Goal: Information Seeking & Learning: Learn about a topic

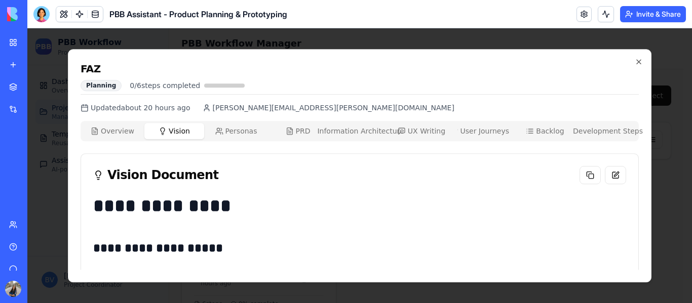
scroll to position [30, 0]
click at [240, 124] on button "Personas Per" at bounding box center [236, 131] width 60 height 16
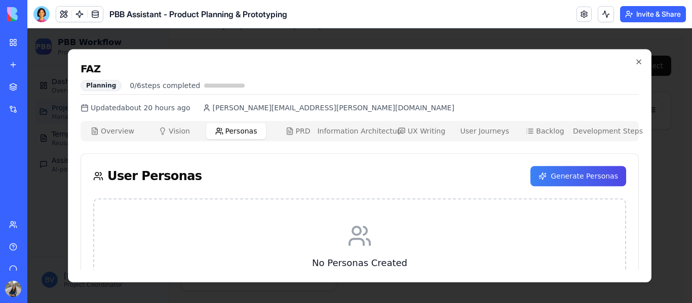
click at [298, 125] on button "PRD PRD" at bounding box center [298, 131] width 60 height 16
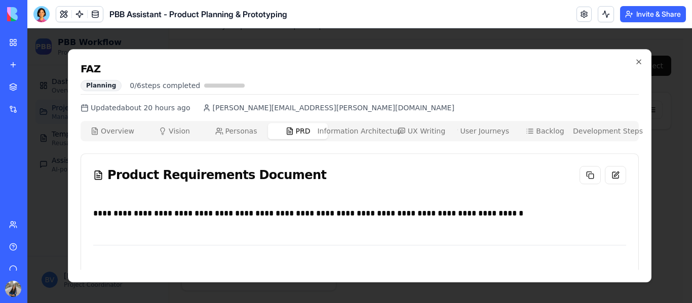
click at [355, 128] on span "Information Architecture" at bounding box center [360, 131] width 87 height 10
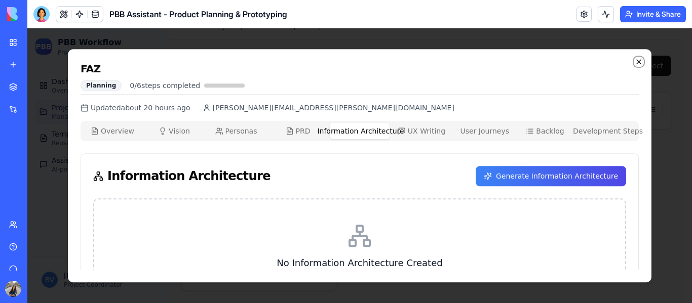
click at [637, 61] on icon "button" at bounding box center [639, 62] width 8 height 8
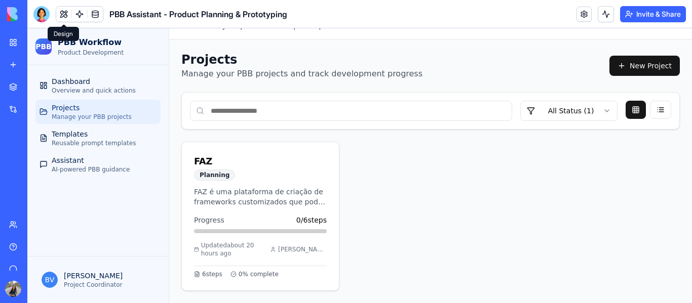
click at [66, 10] on button at bounding box center [63, 14] width 15 height 15
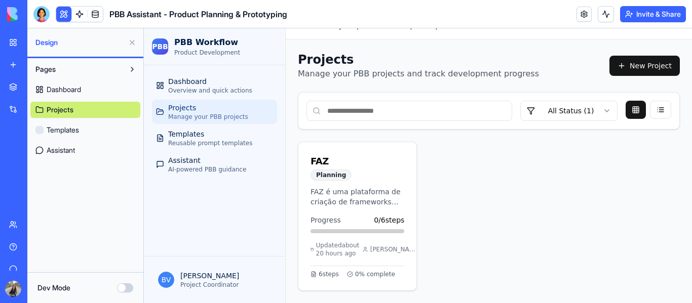
click at [85, 68] on button "Pages" at bounding box center [77, 69] width 94 height 16
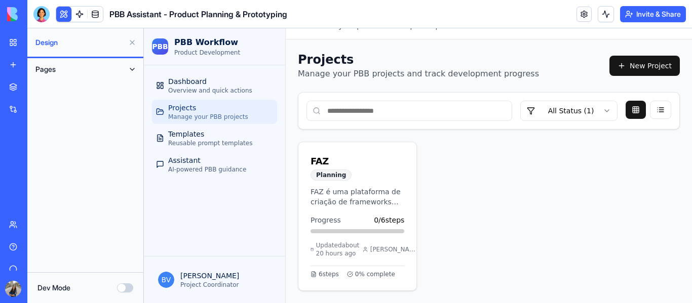
click at [87, 69] on button "Pages" at bounding box center [77, 69] width 94 height 16
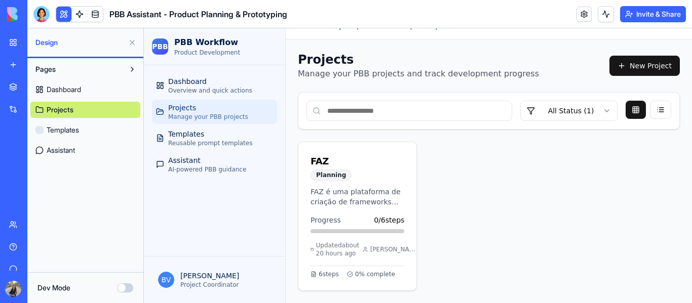
click at [70, 110] on span "Projects" at bounding box center [60, 110] width 27 height 10
click at [239, 116] on span "Manage your PBB projects" at bounding box center [208, 117] width 80 height 8
click at [126, 292] on button "Dev Mode" at bounding box center [125, 288] width 16 height 9
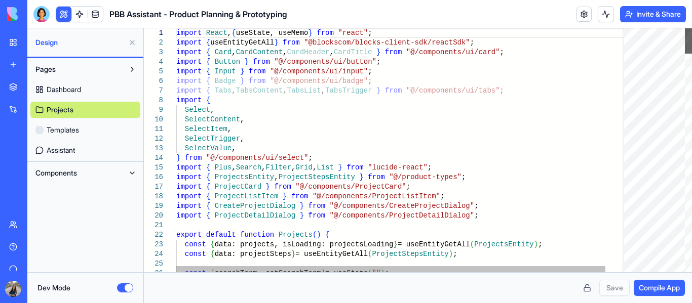
click at [685, 28] on div at bounding box center [688, 40] width 7 height 25
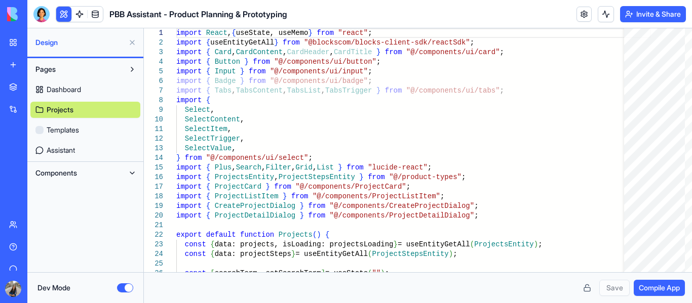
click at [48, 91] on span "Dashboard" at bounding box center [64, 90] width 34 height 10
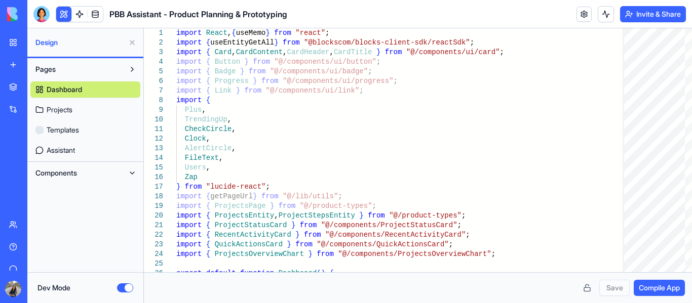
click at [58, 102] on link "Projects" at bounding box center [85, 110] width 110 height 16
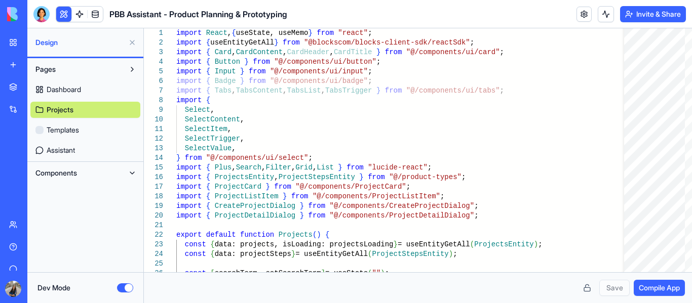
click at [70, 133] on span "Templates" at bounding box center [63, 130] width 32 height 10
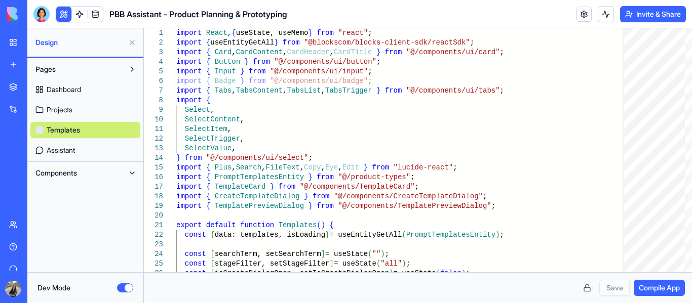
click at [75, 149] on span "Assistant" at bounding box center [61, 150] width 28 height 10
type textarea "**********"
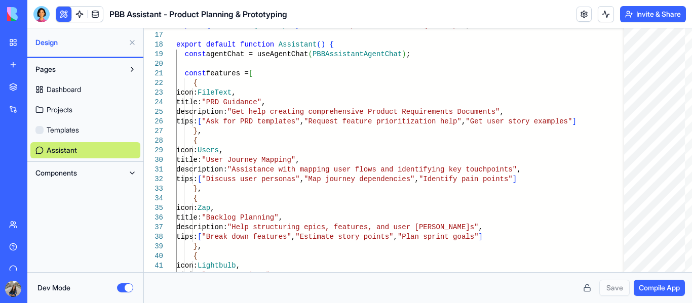
click at [124, 286] on button "Dev Mode" at bounding box center [125, 288] width 16 height 9
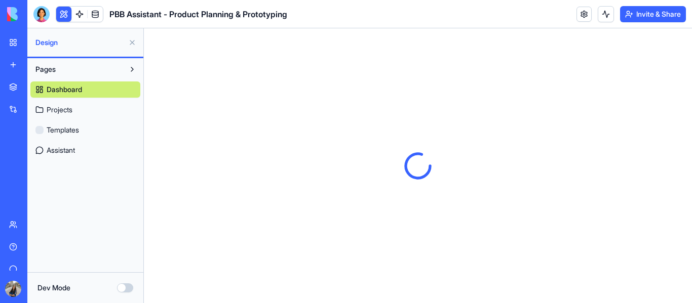
click at [62, 106] on span "Projects" at bounding box center [60, 110] width 26 height 10
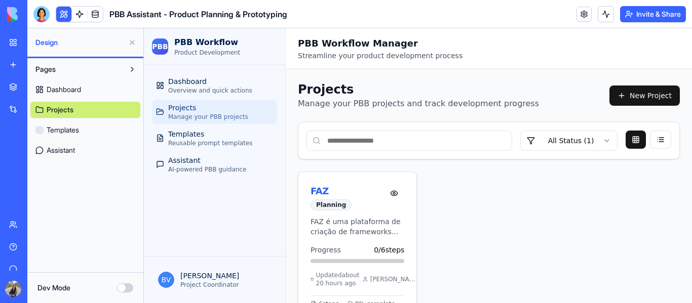
click at [355, 220] on p "FAZ é uma plataforma de criação de frameworks customizados que pode ser utiliza…" at bounding box center [357, 227] width 94 height 20
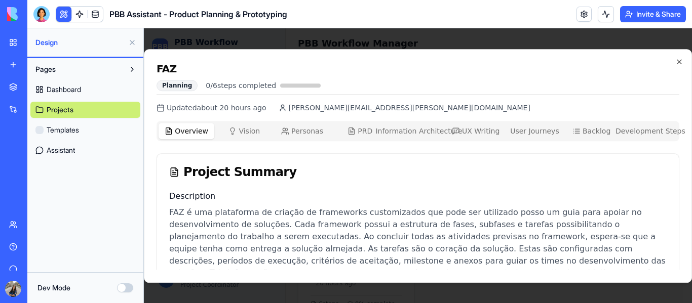
click at [128, 284] on button "Dev Mode" at bounding box center [125, 288] width 16 height 9
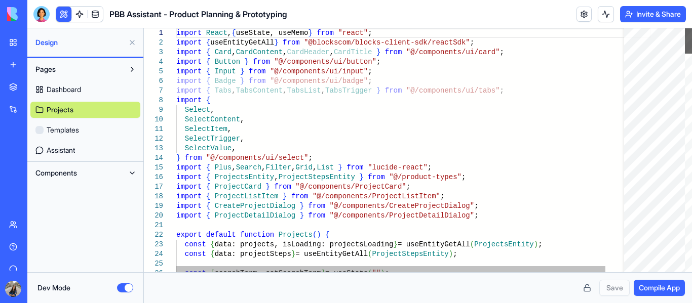
click at [690, 28] on div at bounding box center [688, 40] width 7 height 25
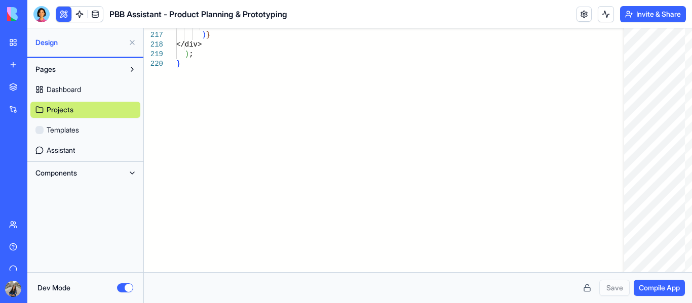
click at [93, 123] on link "Templates" at bounding box center [85, 130] width 110 height 16
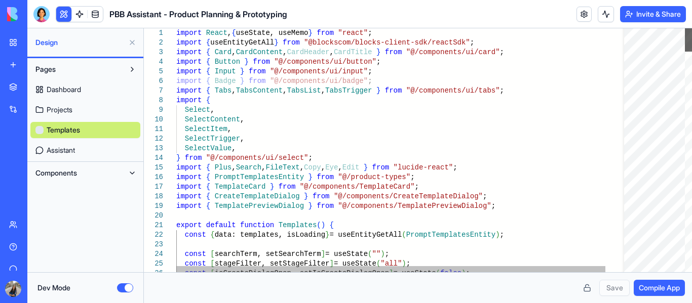
click at [685, 28] on div at bounding box center [688, 39] width 7 height 23
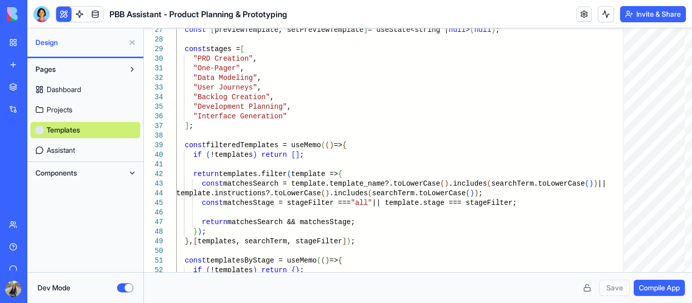
click at [108, 154] on link "Assistant" at bounding box center [85, 150] width 110 height 16
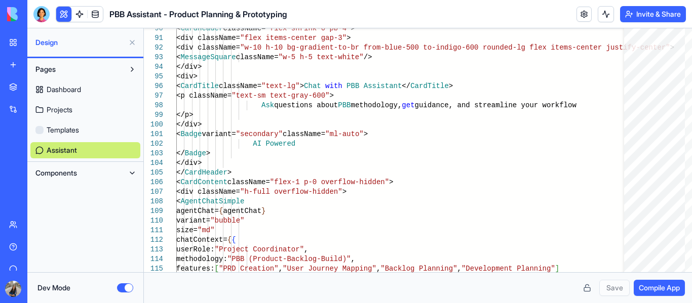
click at [85, 198] on div "Pages Dashboard Projects Templates Assistant Components" at bounding box center [85, 165] width 116 height 214
click at [77, 107] on link "Projects" at bounding box center [85, 110] width 110 height 16
type textarea "**********"
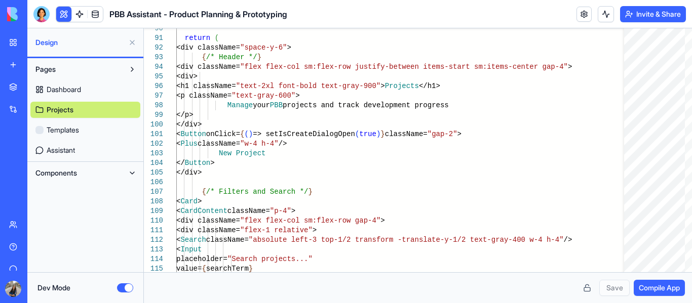
click at [127, 292] on button "Dev Mode" at bounding box center [125, 288] width 16 height 9
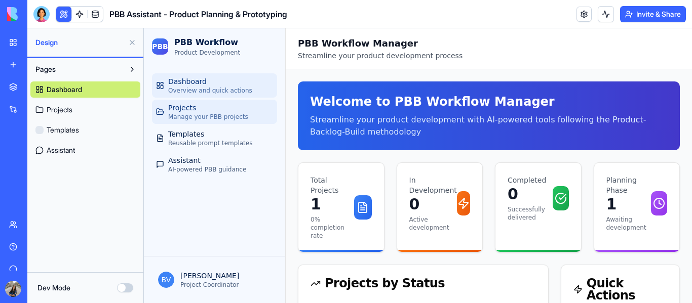
click at [188, 112] on span "Projects" at bounding box center [182, 108] width 28 height 10
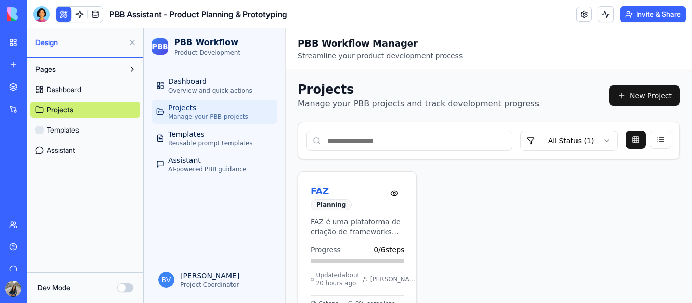
click at [340, 208] on div "Planning" at bounding box center [330, 205] width 41 height 11
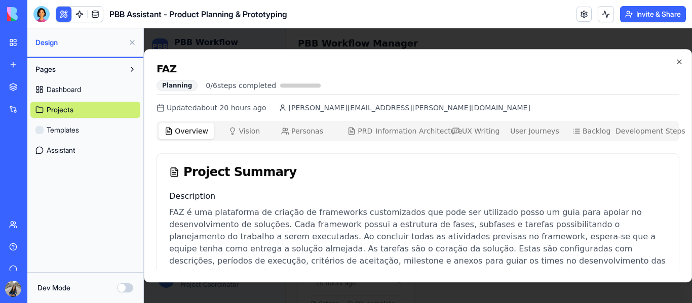
click at [251, 136] on button "Vision Vis" at bounding box center [244, 131] width 56 height 16
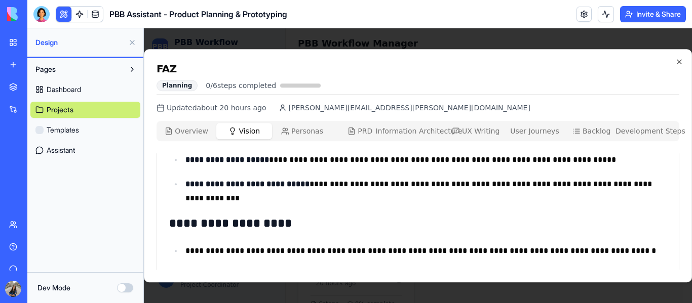
scroll to position [838, 0]
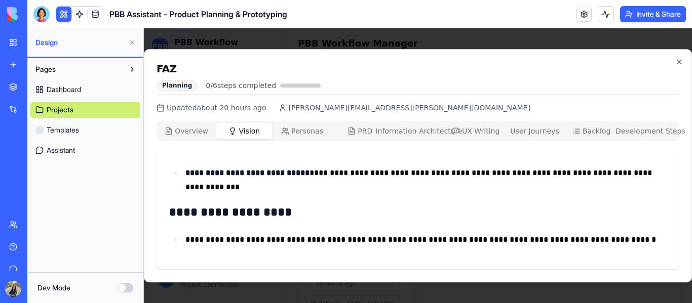
click at [297, 133] on span "Personas" at bounding box center [307, 131] width 32 height 10
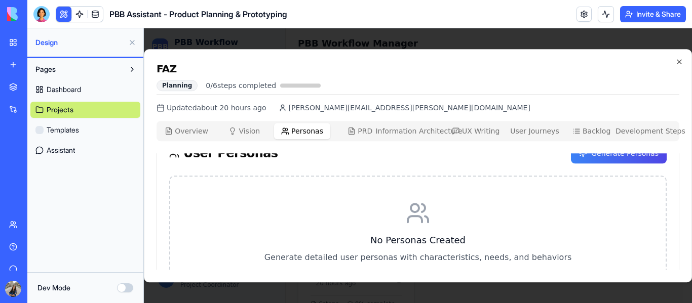
scroll to position [0, 0]
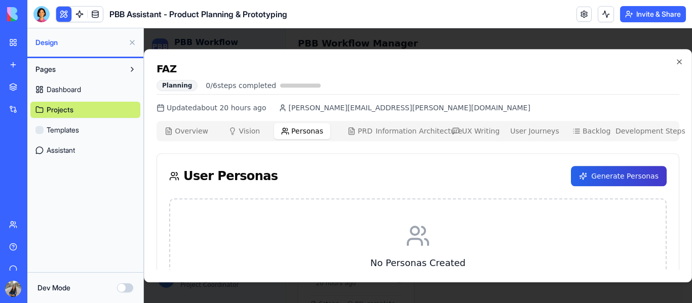
click at [601, 176] on button "Generate Personas" at bounding box center [619, 176] width 96 height 20
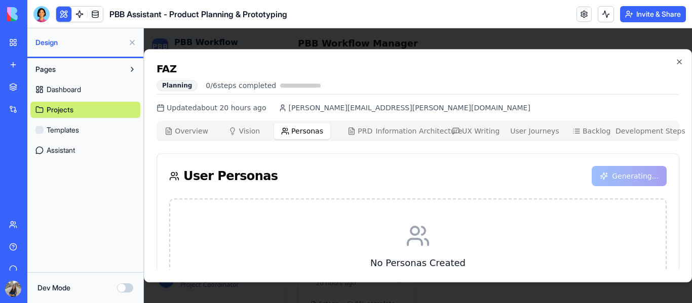
click at [193, 122] on div "Overview Ovw Vision Vis Personas Per PRD PRD Information Architecture IA UX Wri…" at bounding box center [418, 131] width 523 height 20
click at [195, 129] on span "Overview" at bounding box center [191, 131] width 33 height 10
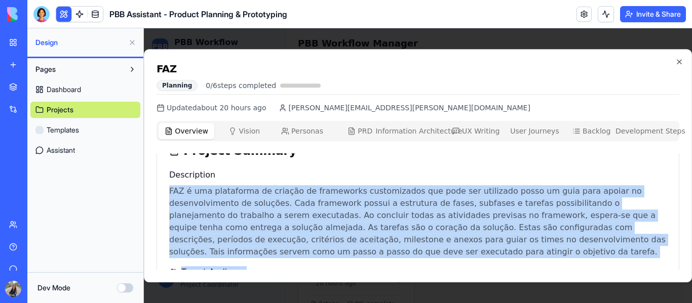
scroll to position [47, 0]
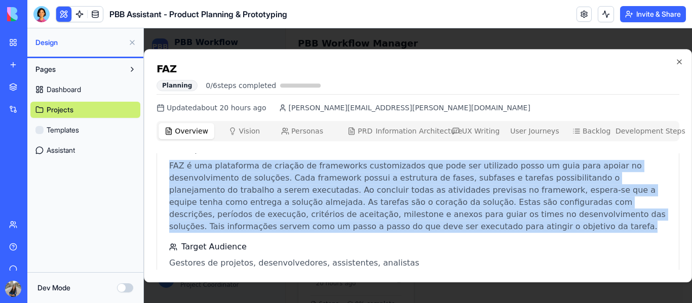
drag, startPoint x: 171, startPoint y: 212, endPoint x: 321, endPoint y: 224, distance: 150.9
click at [322, 224] on p "FAZ é uma plataforma de criação de frameworks customizados que pode ser utiliza…" at bounding box center [417, 196] width 497 height 73
copy p "FAZ é uma plataforma de criação de frameworks customizados que pode ser utiliza…"
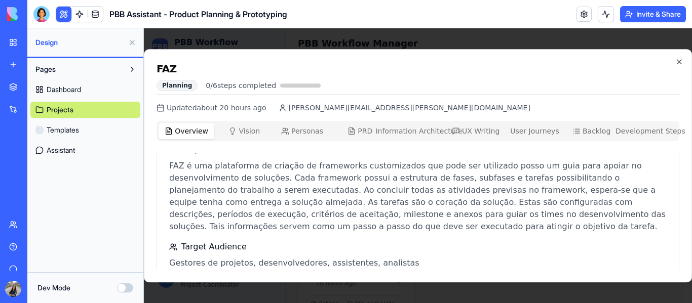
click at [271, 260] on p "Gestores de projetos, desenvolvedores, assistentes, analistas" at bounding box center [417, 263] width 497 height 12
click at [270, 260] on p "Gestores de projetos, desenvolvedores, assistentes, analistas" at bounding box center [417, 263] width 497 height 12
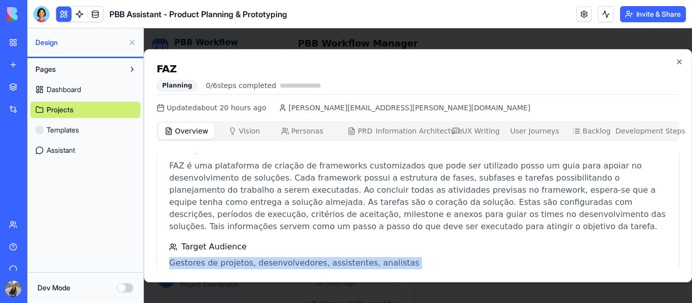
click at [270, 260] on p "Gestores de projetos, desenvolvedores, assistentes, analistas" at bounding box center [417, 263] width 497 height 12
copy p "Gestores de projetos, desenvolvedores, assistentes, analistas"
click at [249, 129] on span "Vision" at bounding box center [249, 131] width 21 height 10
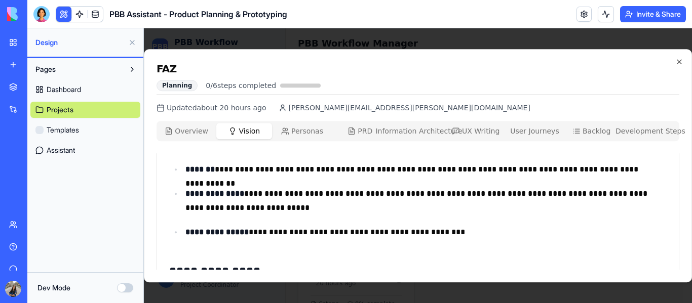
scroll to position [118, 0]
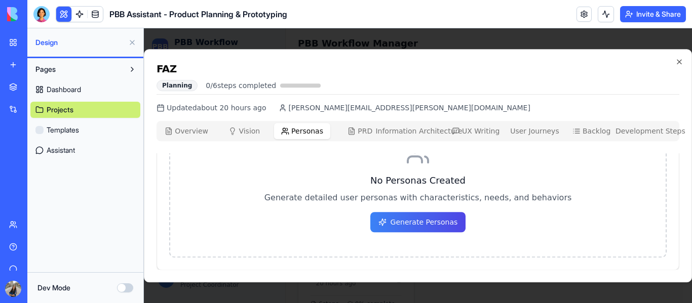
click at [319, 130] on span "Personas" at bounding box center [307, 131] width 32 height 10
